Goal: Task Accomplishment & Management: Manage account settings

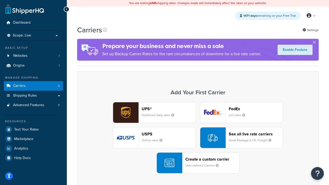
click at [198, 138] on div "UPS® Published daily rates FedEx List rates USPS Online rates See all live rate…" at bounding box center [197, 137] width 231 height 71
click at [256, 109] on header "FedEx" at bounding box center [256, 108] width 54 height 5
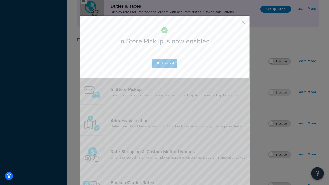
click at [235, 24] on button "button" at bounding box center [235, 23] width 1 height 1
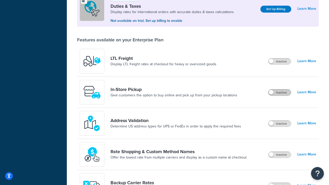
scroll to position [157, 0]
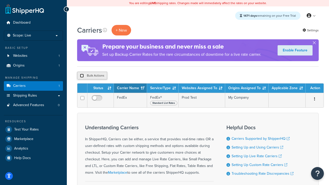
click at [82, 76] on input "checkbox" at bounding box center [82, 76] width 4 height 4
checkbox input "true"
click at [138, 76] on button "Delete" at bounding box center [137, 76] width 18 height 8
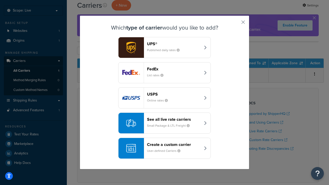
click at [164, 123] on div "See all live rate carriers Small Package & LTL Freight" at bounding box center [174, 123] width 54 height 12
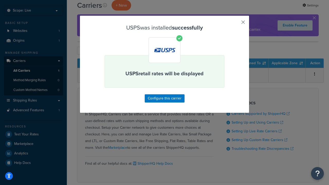
click at [235, 24] on button "button" at bounding box center [235, 23] width 1 height 1
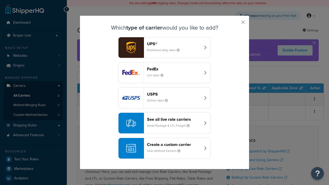
click at [164, 123] on div "See all live rate carriers Small Package & LTL Freight" at bounding box center [174, 123] width 54 height 12
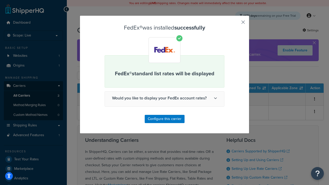
click at [235, 24] on button "button" at bounding box center [235, 23] width 1 height 1
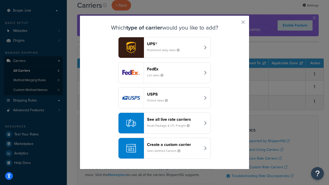
click at [164, 123] on div "See all live rate carriers Small Package & LTL Freight" at bounding box center [174, 123] width 54 height 12
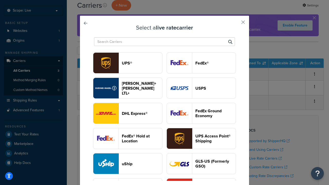
click at [142, 63] on header "UPS®" at bounding box center [142, 63] width 40 height 5
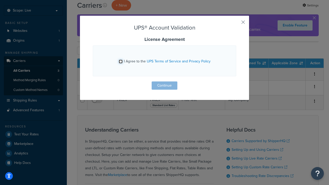
click at [120, 61] on input "I Agree to the UPS Terms of Service and Privacy Policy" at bounding box center [121, 62] width 4 height 4
checkbox input "true"
click at [164, 86] on button "Continue" at bounding box center [165, 85] width 26 height 8
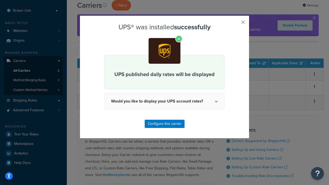
click at [235, 24] on button "button" at bounding box center [235, 23] width 1 height 1
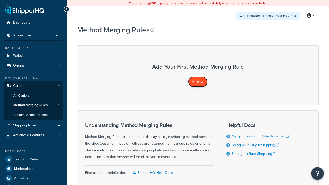
click at [198, 81] on span "+ New" at bounding box center [197, 82] width 11 height 6
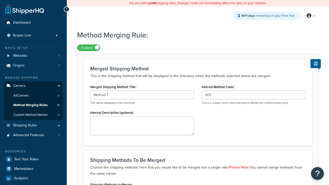
type input "001"
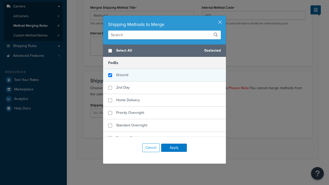
click at [122, 75] on span "Ground" at bounding box center [122, 74] width 12 height 5
checkbox input "true"
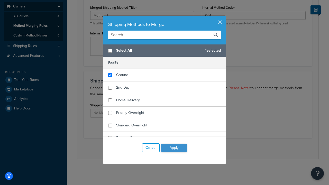
checkbox input "true"
click at [174, 148] on button "Apply" at bounding box center [174, 148] width 26 height 8
click at [195, 148] on button "Save" at bounding box center [195, 148] width 14 height 8
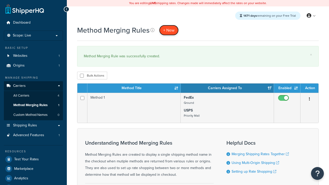
click at [169, 30] on span "+ New" at bounding box center [168, 30] width 11 height 6
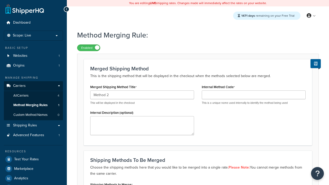
type input "Method 2"
type input "002"
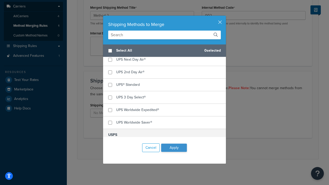
click at [127, 50] on span "UPS® Ground" at bounding box center [127, 46] width 22 height 5
checkbox input "true"
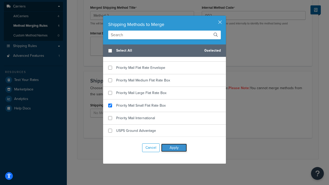
click at [174, 148] on button "Apply" at bounding box center [174, 148] width 26 height 8
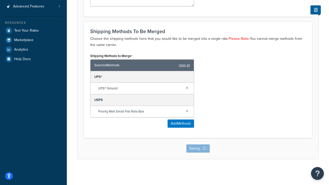
scroll to position [0, 0]
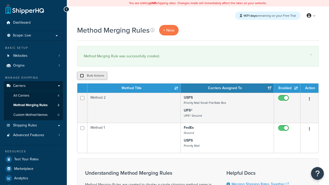
click at [82, 76] on input "checkbox" at bounding box center [82, 76] width 4 height 4
checkbox input "true"
click at [0, 0] on button "Duplicate" at bounding box center [0, 0] width 0 height 0
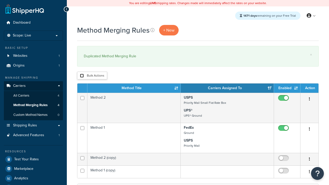
click at [82, 76] on input "checkbox" at bounding box center [82, 76] width 4 height 4
checkbox input "true"
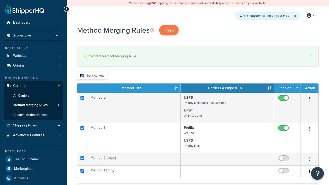
checkbox input "true"
click at [0, 0] on button "Delete" at bounding box center [0, 0] width 0 height 0
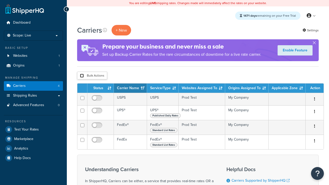
click at [82, 76] on input "checkbox" at bounding box center [82, 76] width 4 height 4
checkbox input "true"
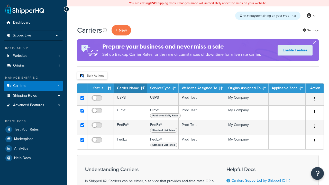
checkbox input "true"
click at [0, 0] on button "Delete" at bounding box center [0, 0] width 0 height 0
